Goal: Transaction & Acquisition: Purchase product/service

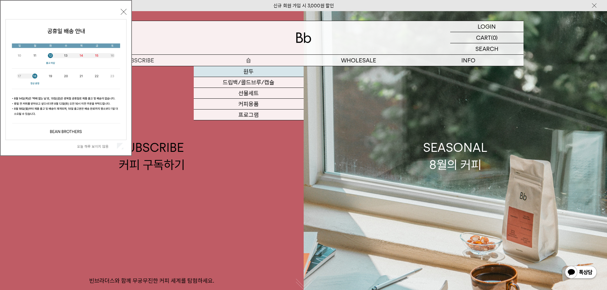
click at [251, 73] on link "원두" at bounding box center [249, 71] width 110 height 11
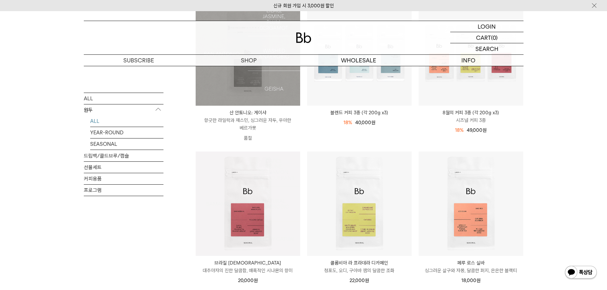
scroll to position [64, 0]
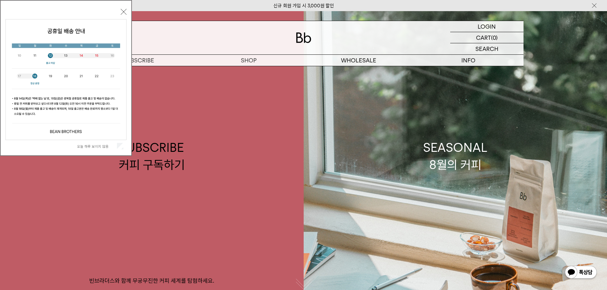
drag, startPoint x: 0, startPoint y: 0, endPoint x: 127, endPoint y: 12, distance: 127.7
click at [127, 12] on div "[DATE] 하루 보이지 않음 닫기" at bounding box center [66, 78] width 132 height 156
click at [123, 11] on button "닫기" at bounding box center [124, 12] width 6 height 6
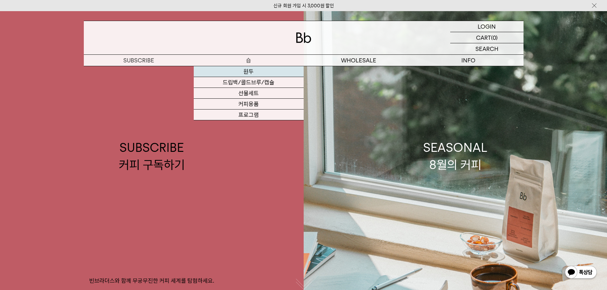
click at [244, 70] on link "원두" at bounding box center [249, 71] width 110 height 11
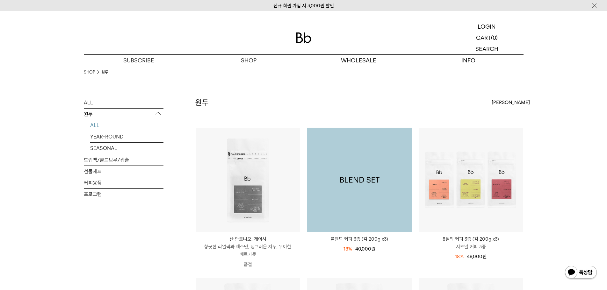
click at [338, 144] on img at bounding box center [359, 180] width 105 height 105
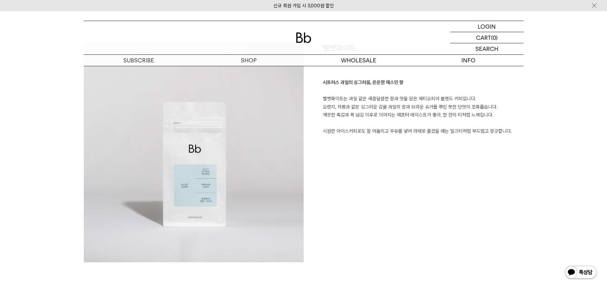
scroll to position [765, 0]
